Goal: Check status: Check status

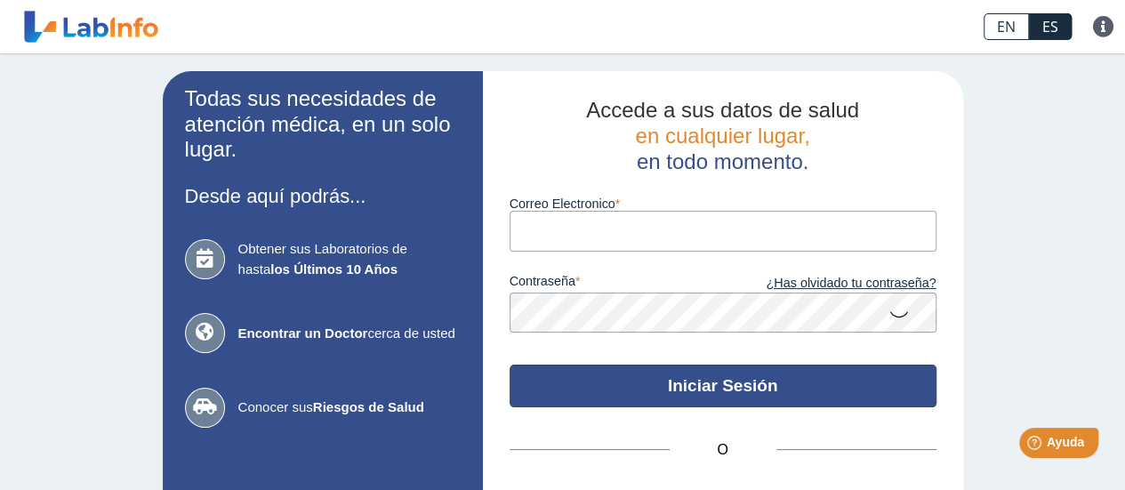
type input "[EMAIL_ADDRESS][DOMAIN_NAME]"
click at [644, 399] on button "Iniciar Sesión" at bounding box center [723, 386] width 427 height 43
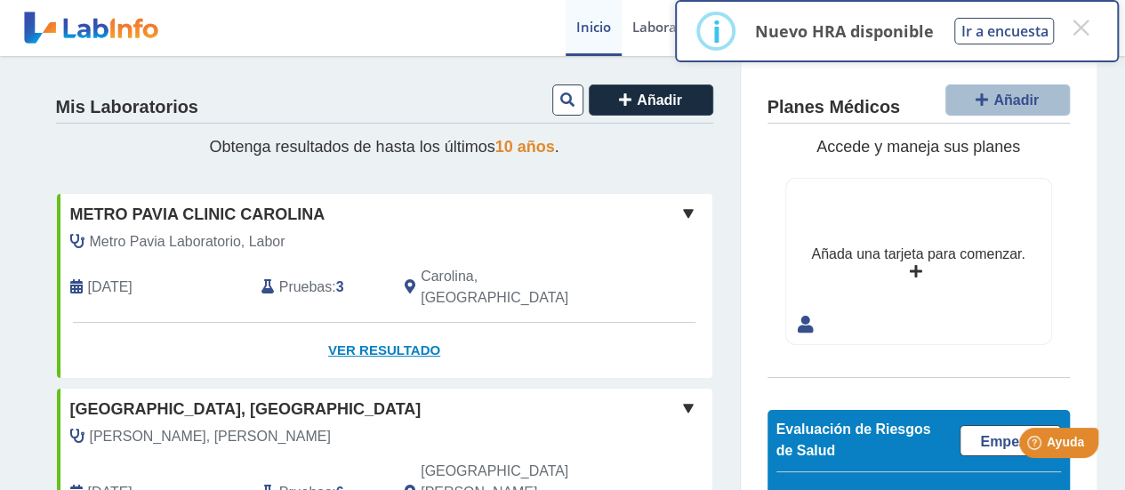
click at [363, 332] on link "Ver Resultado" at bounding box center [385, 351] width 656 height 56
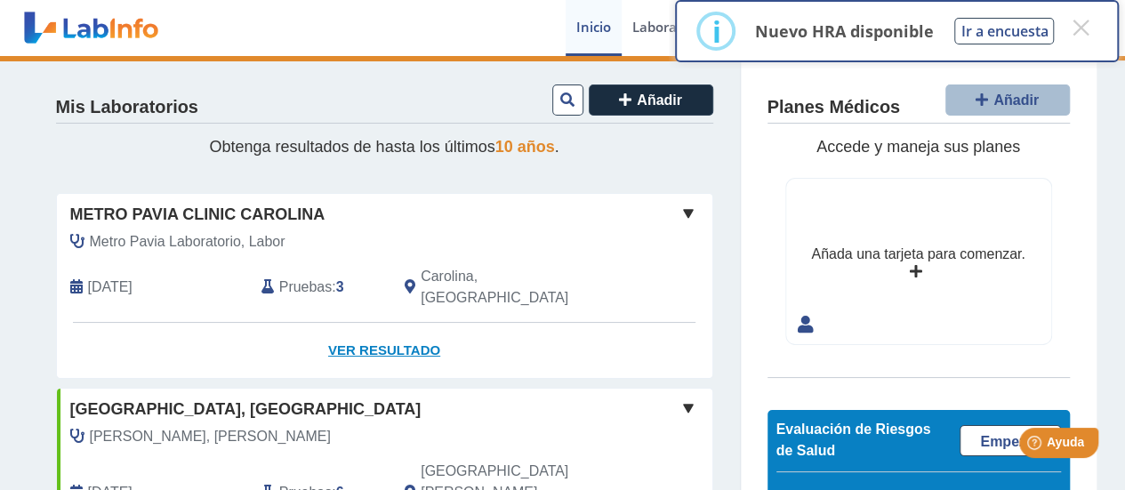
click at [364, 327] on link "Ver Resultado" at bounding box center [385, 351] width 656 height 56
click at [1078, 26] on button "×" at bounding box center [1081, 28] width 32 height 32
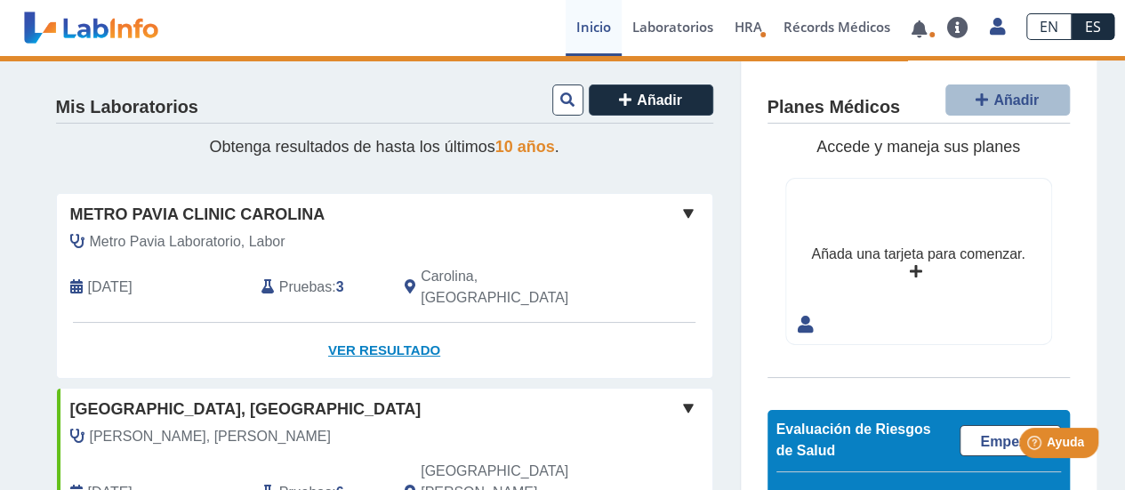
drag, startPoint x: 342, startPoint y: 325, endPoint x: 348, endPoint y: 315, distance: 11.1
click at [343, 324] on link "Ver Resultado" at bounding box center [385, 351] width 656 height 56
click at [343, 326] on link "Ver Resultado" at bounding box center [385, 351] width 656 height 56
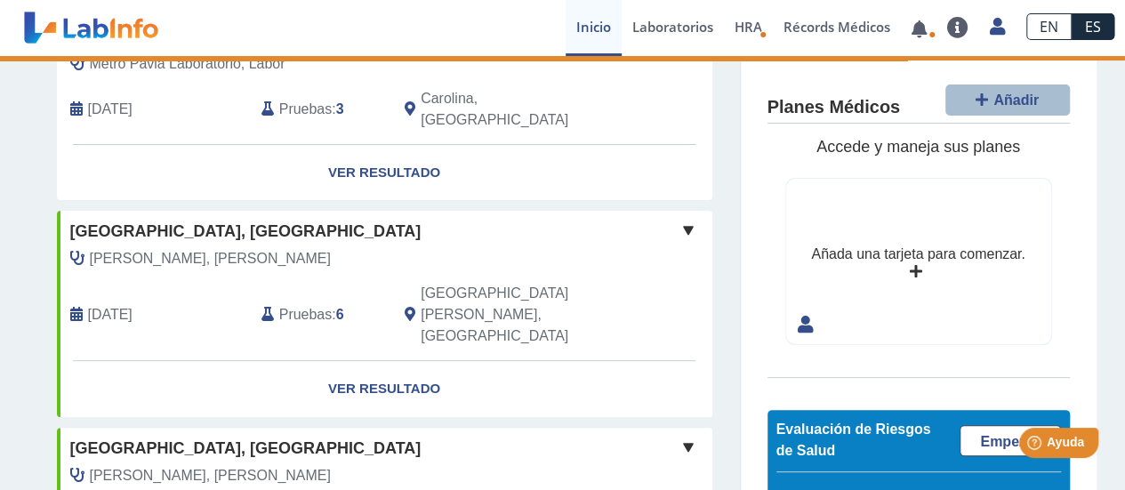
scroll to position [89, 0]
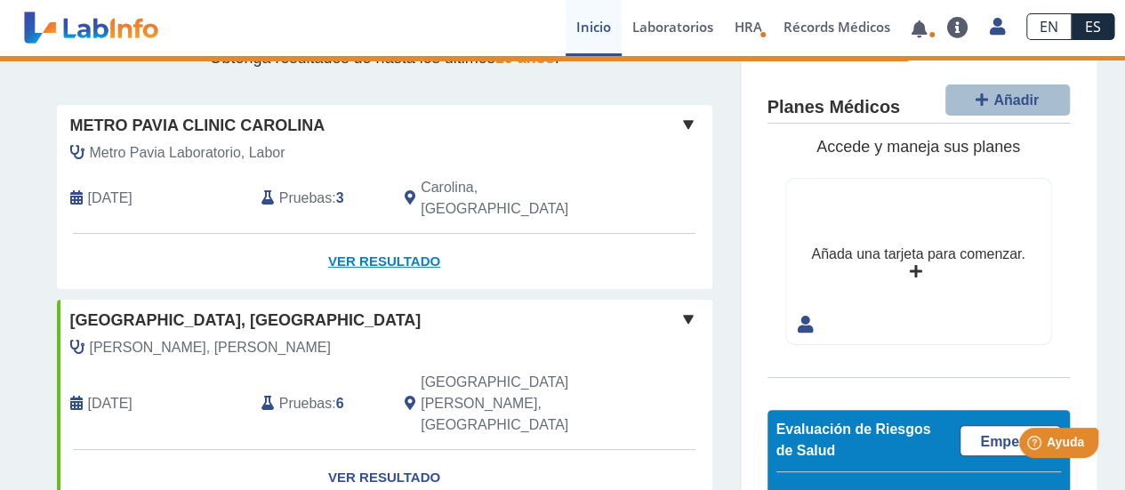
click at [361, 234] on link "Ver Resultado" at bounding box center [385, 262] width 656 height 56
click at [364, 236] on link "Ver Resultado" at bounding box center [385, 262] width 656 height 56
click at [365, 236] on link "Ver Resultado" at bounding box center [385, 262] width 656 height 56
click at [323, 189] on span "Pruebas" at bounding box center [305, 198] width 52 height 21
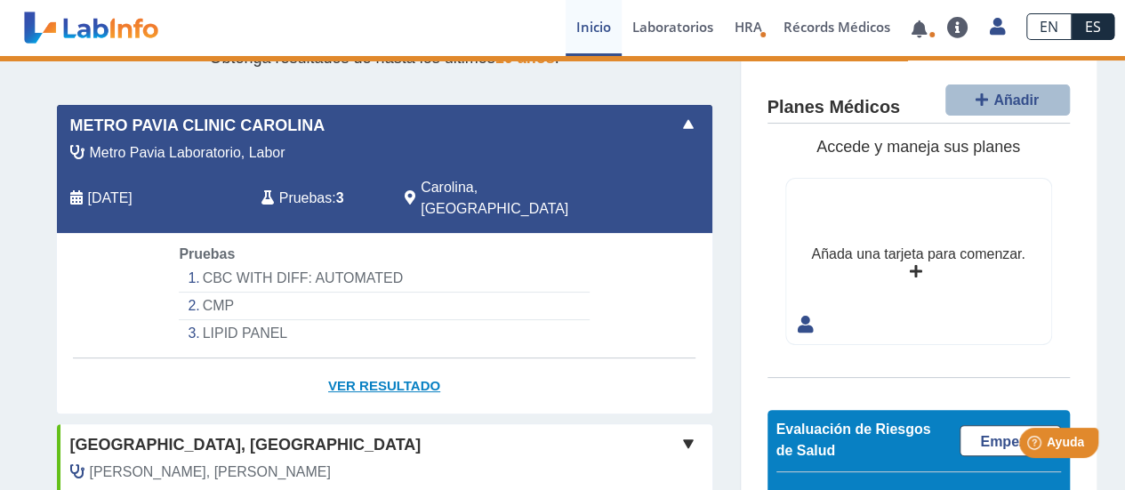
click at [349, 358] on link "Ver Resultado" at bounding box center [385, 386] width 656 height 56
click at [354, 358] on link "Ver Resultado" at bounding box center [385, 386] width 656 height 56
